Goal: Complete application form

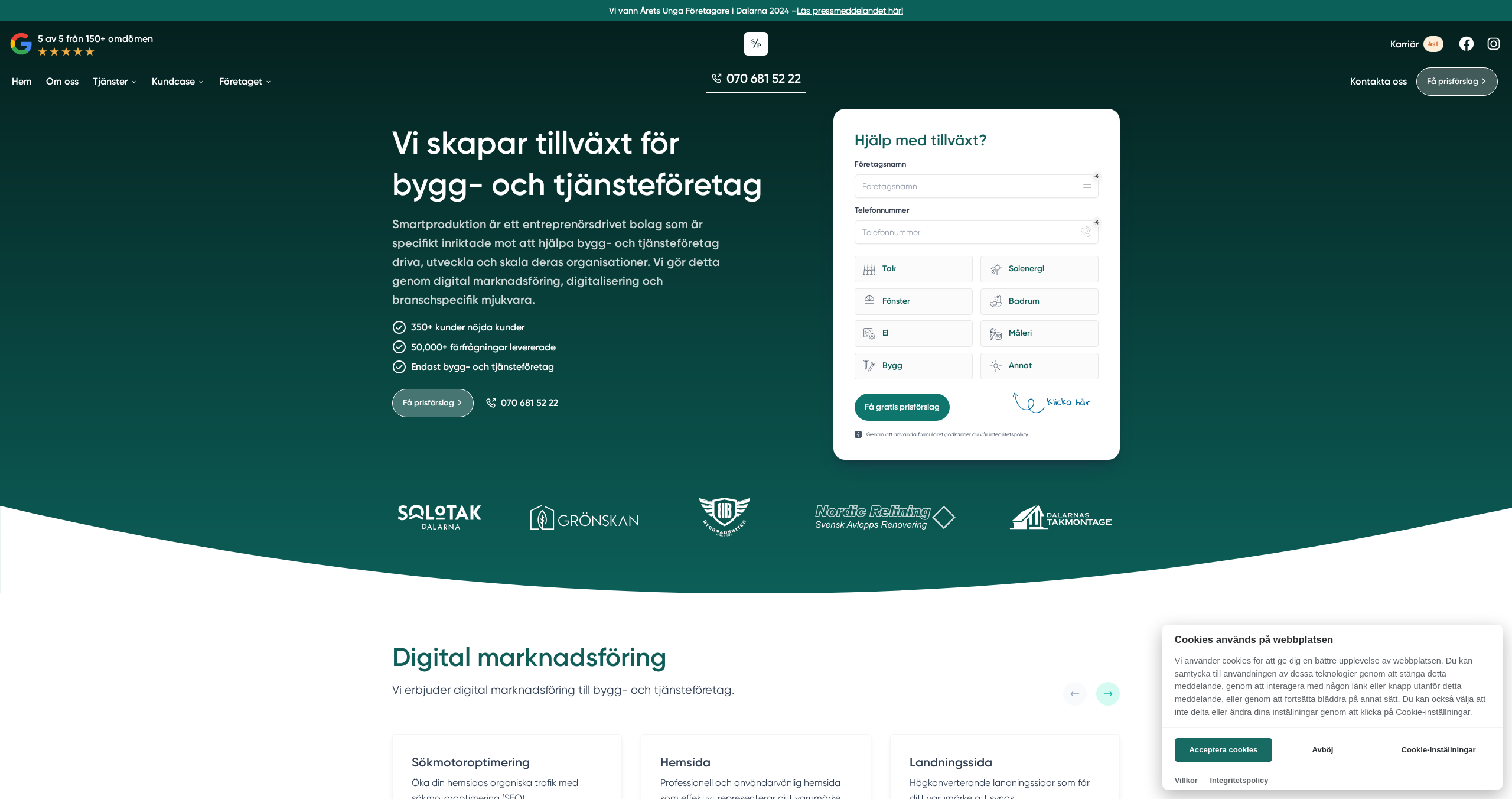
click at [958, 184] on div at bounding box center [756, 399] width 1512 height 799
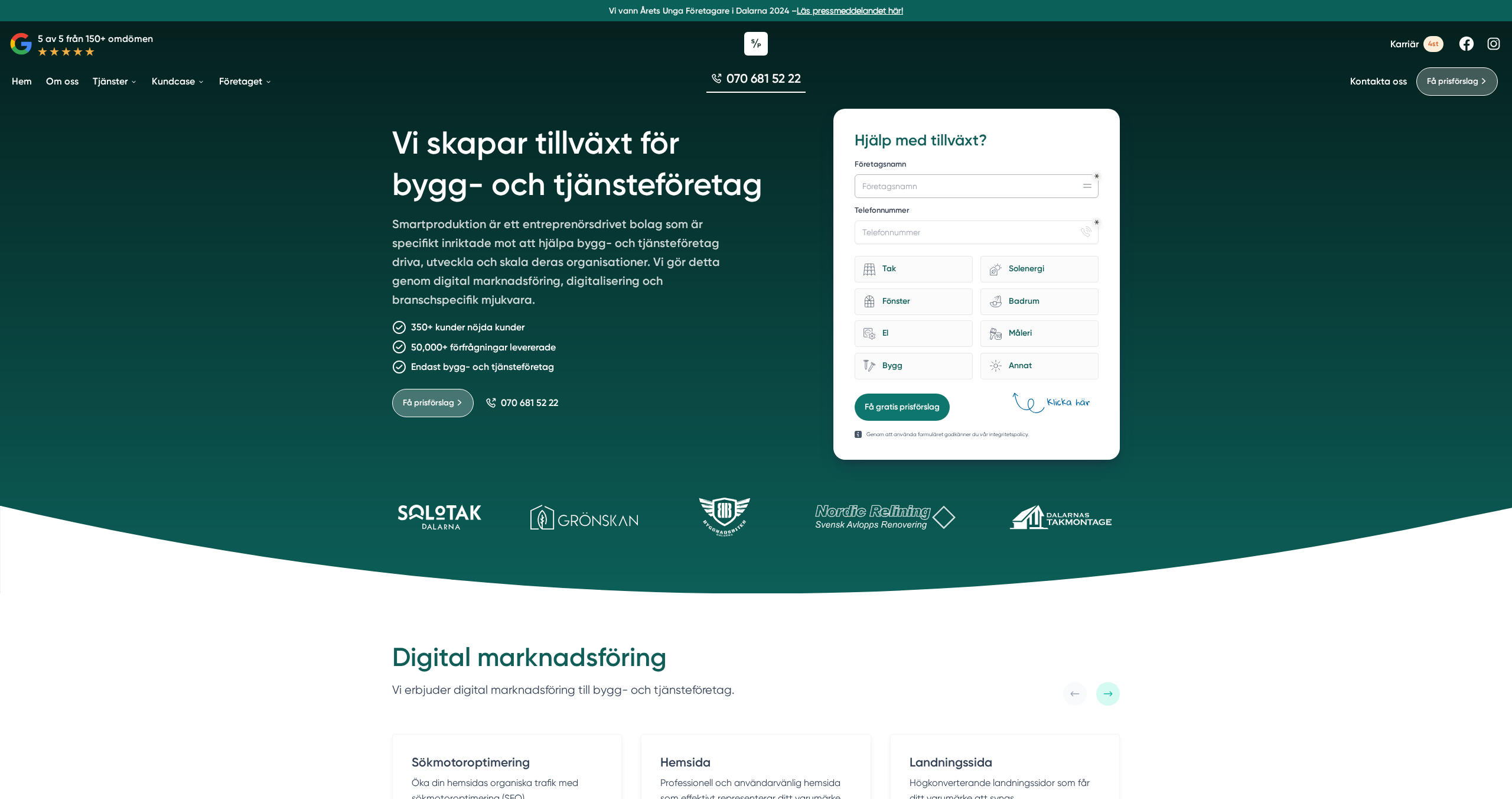
click at [920, 186] on input "Företagsnamn" at bounding box center [976, 185] width 244 height 23
click at [924, 234] on input "Telefonnummer" at bounding box center [976, 231] width 244 height 23
click at [938, 187] on input "Företagsnamn" at bounding box center [976, 185] width 244 height 23
click at [1098, 177] on icon "Obligatoriskt" at bounding box center [1096, 175] width 5 height 4
click at [996, 189] on input "Företagsnamn" at bounding box center [976, 185] width 244 height 23
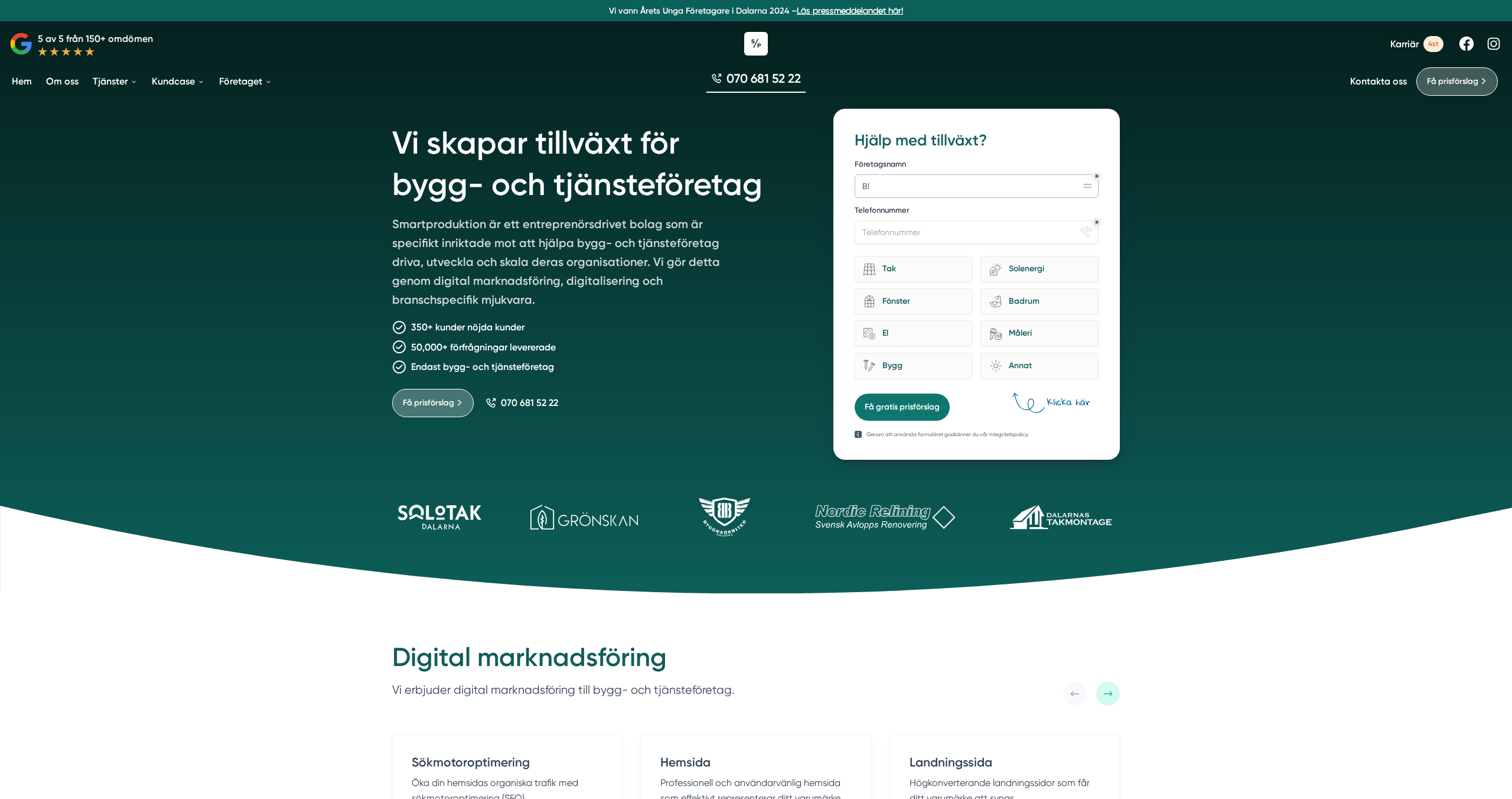
type input "B"
type input "Faunapoolen"
click at [984, 225] on input "Telefonnummer" at bounding box center [976, 231] width 244 height 23
type input "0733126010"
click at [1029, 363] on div "Annat" at bounding box center [1045, 365] width 88 height 16
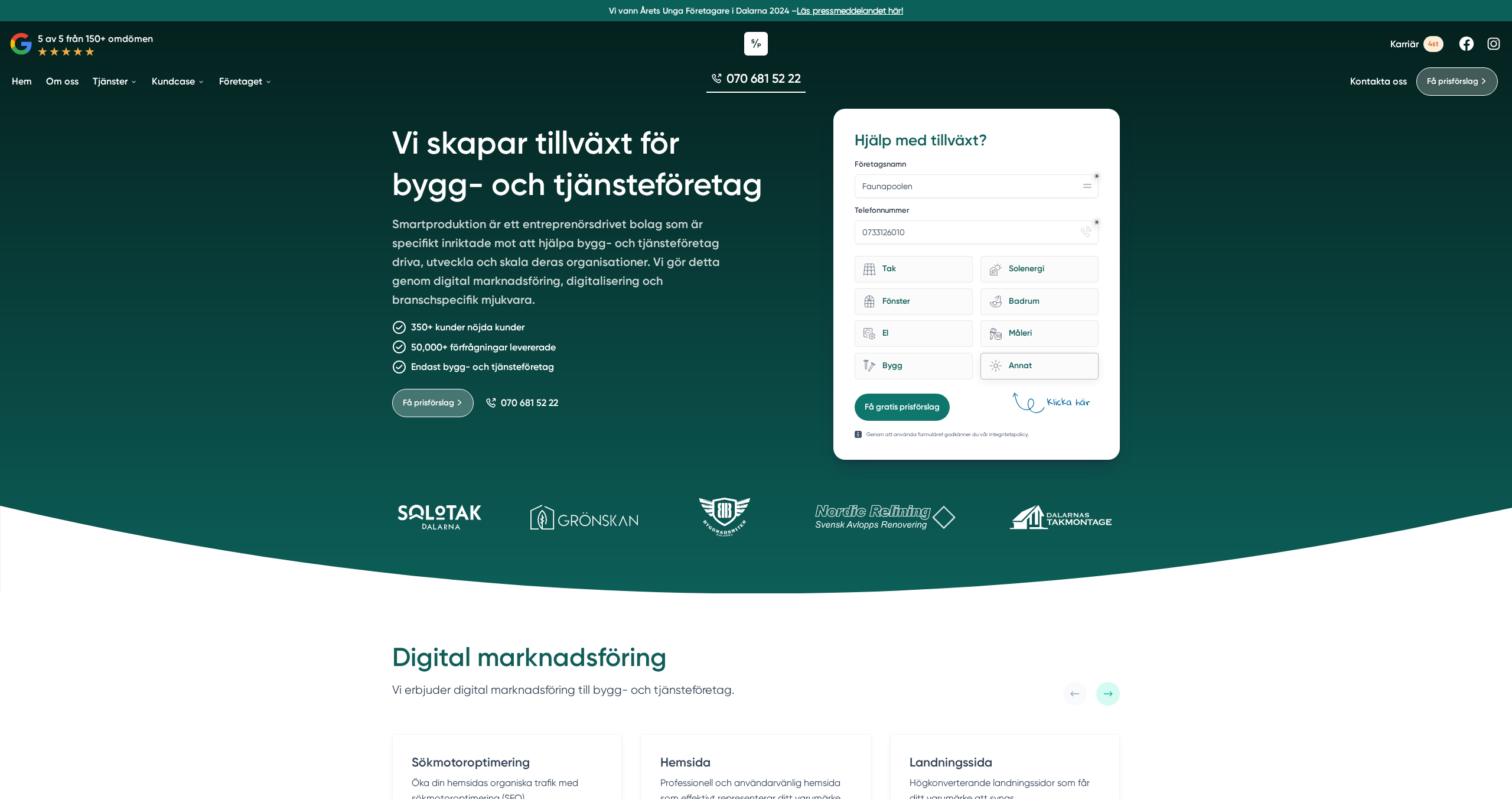
click at [0, 0] on input "brightness Annat" at bounding box center [0, 0] width 0 height 0
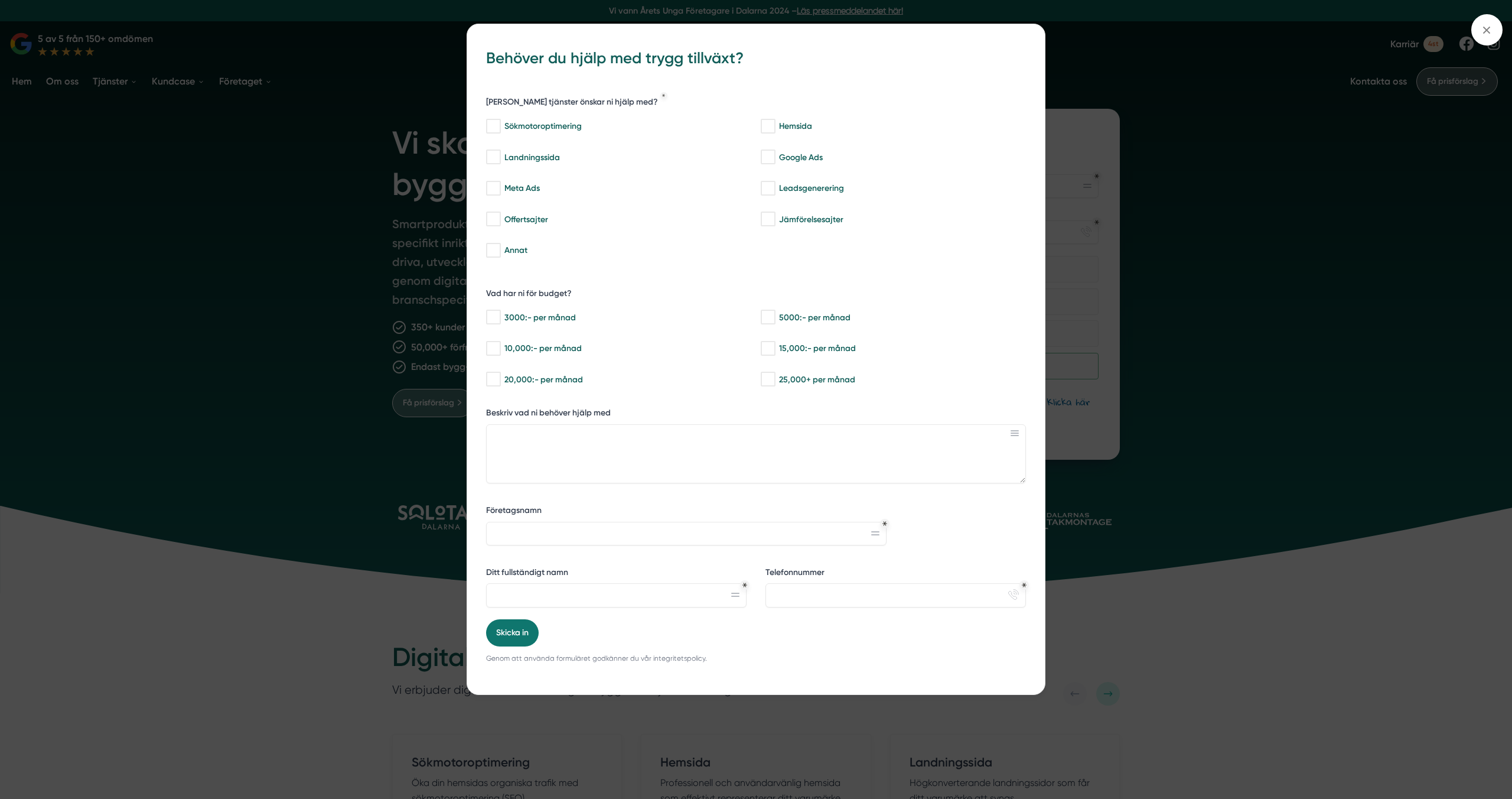
click at [1257, 381] on div "bbc9b822-b2c6-488a-ab3e-9a2d59e49c7c Behöver du hjälp med trygg tillväxt? [PERS…" at bounding box center [756, 399] width 1512 height 799
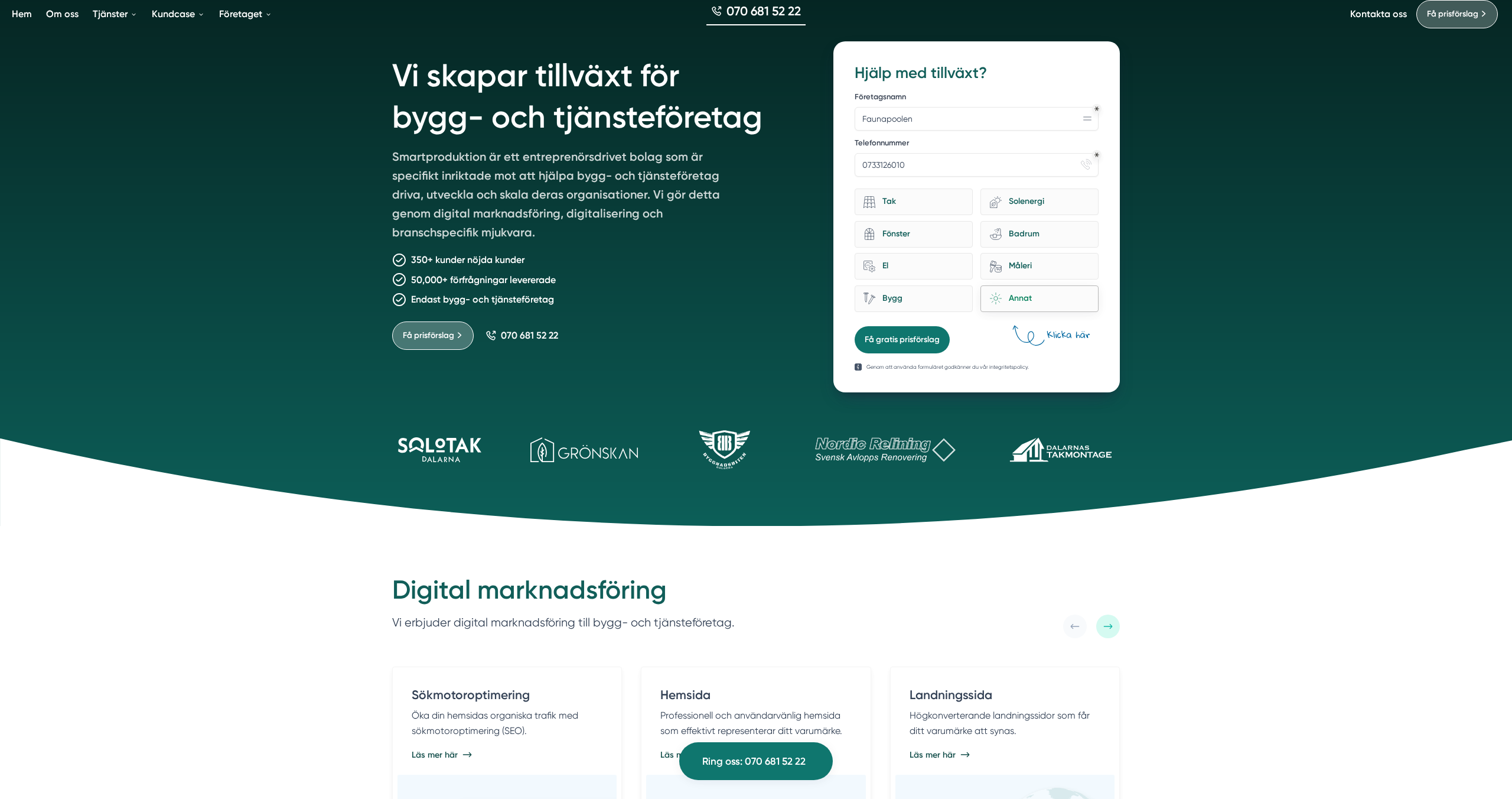
scroll to position [18, 0]
